Goal: Task Accomplishment & Management: Manage account settings

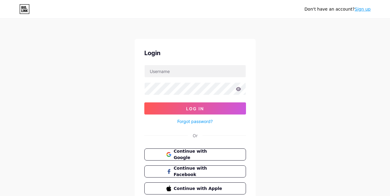
click at [172, 81] on form "Log In Forgot password?" at bounding box center [195, 95] width 102 height 60
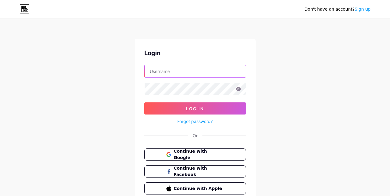
click at [173, 72] on input "text" at bounding box center [194, 71] width 101 height 12
paste input ""Correo: [EMAIL_ADDRESS][DOMAIN_NAME] Contraseña: [SECURITY_DATA]""
drag, startPoint x: 170, startPoint y: 70, endPoint x: 94, endPoint y: 62, distance: 76.0
click at [94, 62] on div "Don't have an account? Sign up Login "Correo: [EMAIL_ADDRESS][DOMAIN_NAME] Cont…" at bounding box center [195, 111] width 390 height 223
click at [165, 68] on input ""Correo: [EMAIL_ADDRESS][DOMAIN_NAME] Contraseña: [SECURITY_DATA]"" at bounding box center [194, 71] width 101 height 12
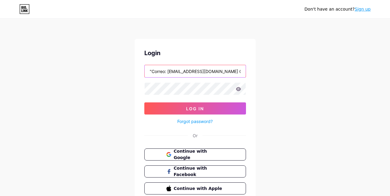
drag, startPoint x: 166, startPoint y: 71, endPoint x: 91, endPoint y: 62, distance: 75.8
click at [91, 62] on div "Don't have an account? Sign up Login "Correo: [EMAIL_ADDRESS][DOMAIN_NAME] Cont…" at bounding box center [195, 111] width 390 height 223
type input "[EMAIL_ADDRESS][DOMAIN_NAME]"
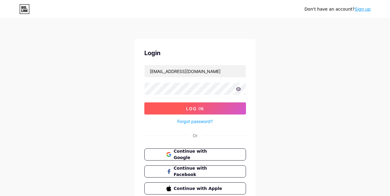
click at [222, 112] on button "Log In" at bounding box center [195, 108] width 102 height 12
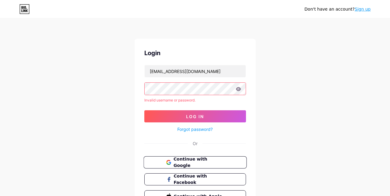
click at [199, 164] on span "Continue with Google" at bounding box center [198, 162] width 50 height 13
